Goal: Transaction & Acquisition: Book appointment/travel/reservation

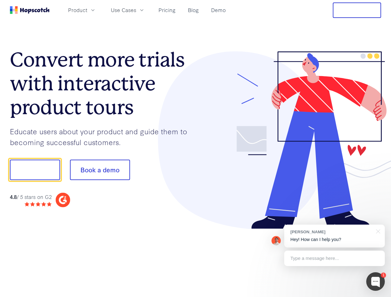
click at [196, 149] on div at bounding box center [289, 140] width 186 height 178
click at [87, 10] on span "Product" at bounding box center [77, 10] width 19 height 8
click at [136, 10] on span "Use Cases" at bounding box center [123, 10] width 25 height 8
click at [357, 10] on button "Free Trial" at bounding box center [357, 9] width 48 height 15
click at [35, 170] on button "Show me!" at bounding box center [35, 170] width 50 height 20
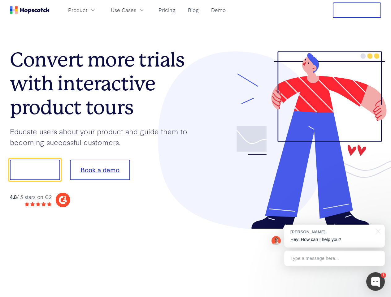
click at [100, 170] on button "Book a demo" at bounding box center [100, 170] width 60 height 20
click at [375, 282] on div at bounding box center [375, 281] width 19 height 19
click at [334, 236] on div "[PERSON_NAME] Hey! How can I help you?" at bounding box center [334, 236] width 101 height 23
click at [377, 231] on div at bounding box center [327, 210] width 116 height 123
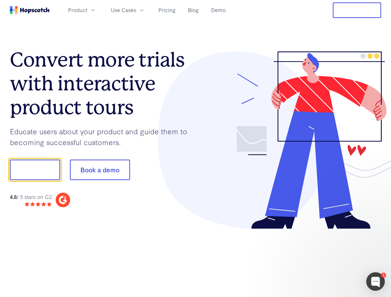
click at [334, 258] on div at bounding box center [327, 210] width 116 height 123
